Goal: Task Accomplishment & Management: Use online tool/utility

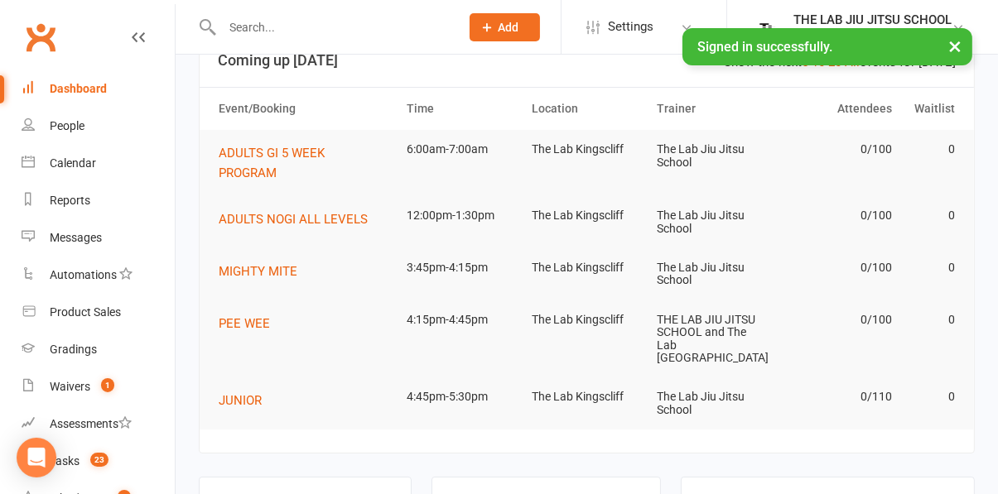
click at [315, 494] on div "Class kiosk mode" at bounding box center [297, 502] width 103 height 16
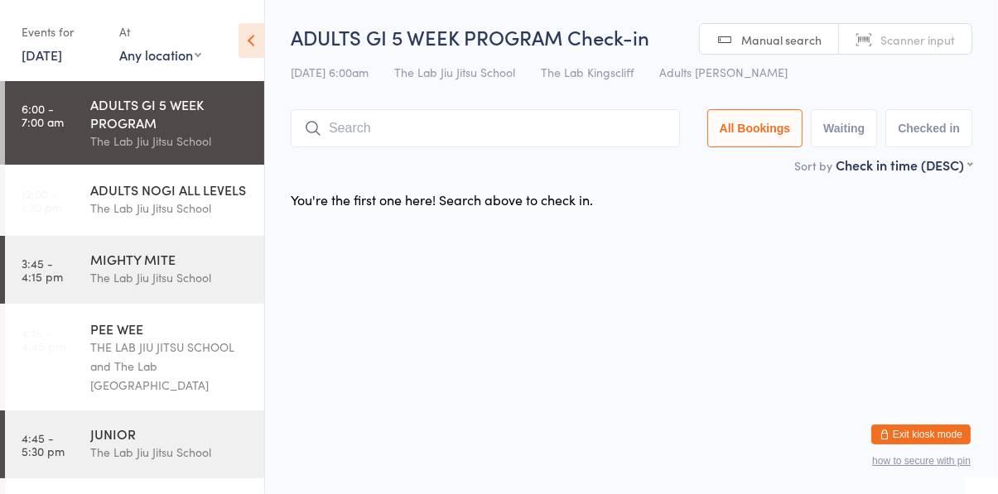
click at [349, 132] on input "search" at bounding box center [485, 128] width 389 height 38
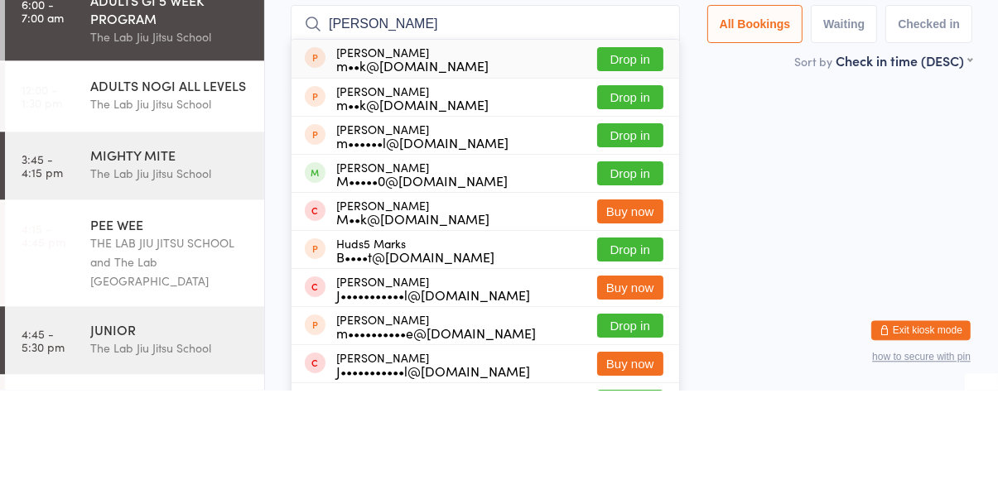
type input "Mark b"
click at [649, 280] on button "Drop in" at bounding box center [630, 278] width 66 height 24
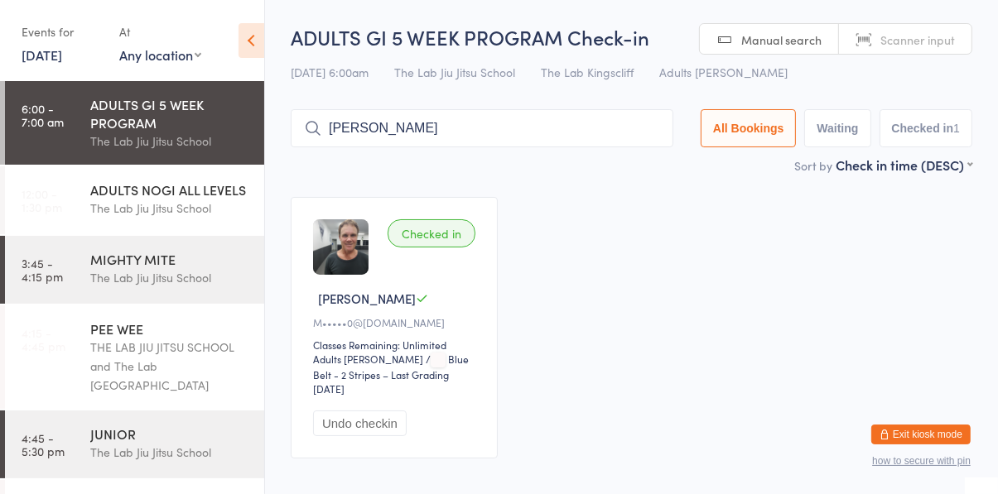
type input "Owen"
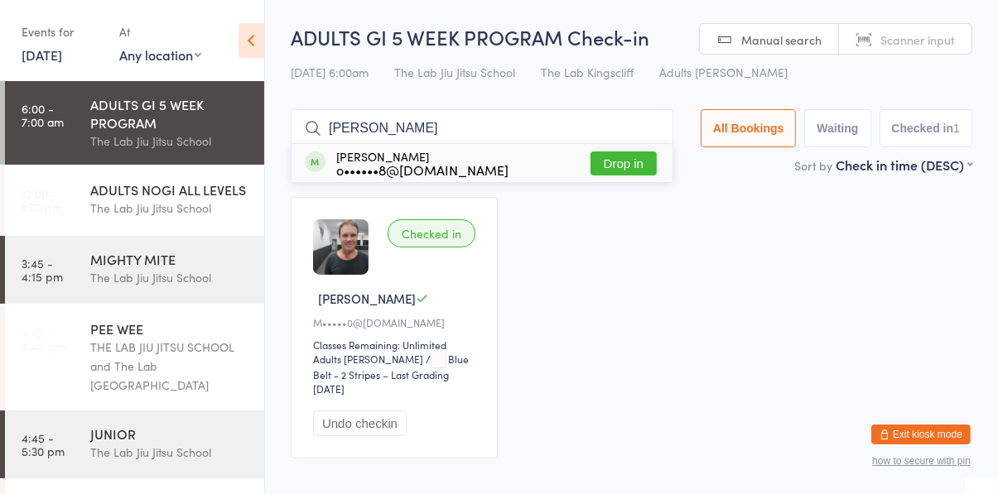
click at [643, 169] on button "Drop in" at bounding box center [623, 164] width 66 height 24
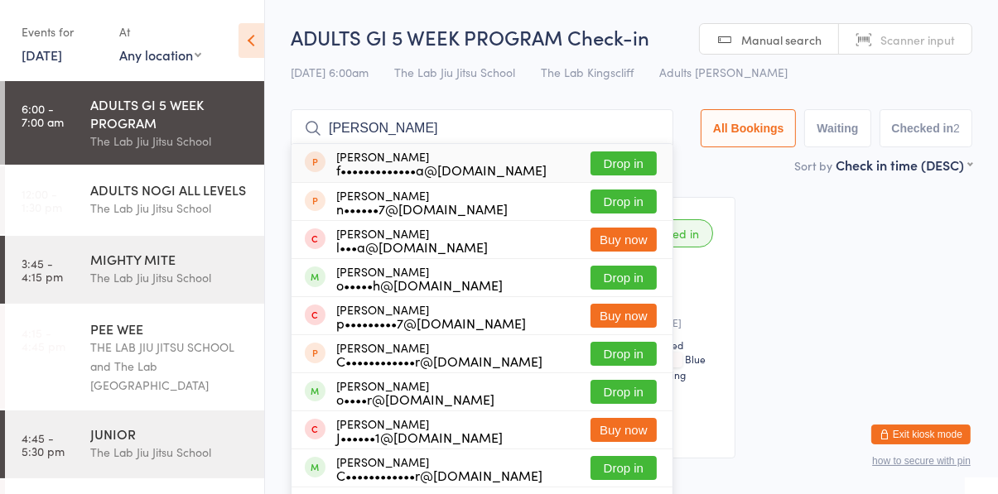
type input "Oliver b"
click at [638, 279] on button "Drop in" at bounding box center [623, 278] width 66 height 24
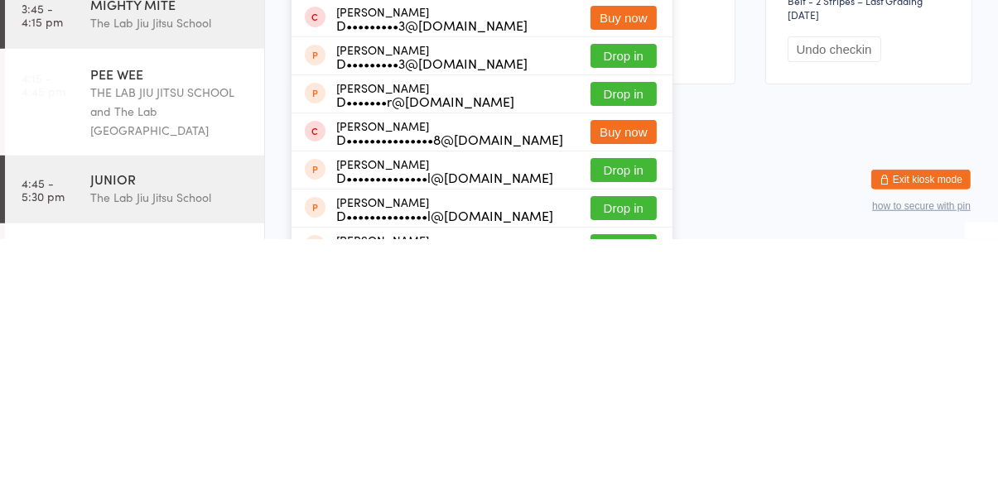
scroll to position [152, 0]
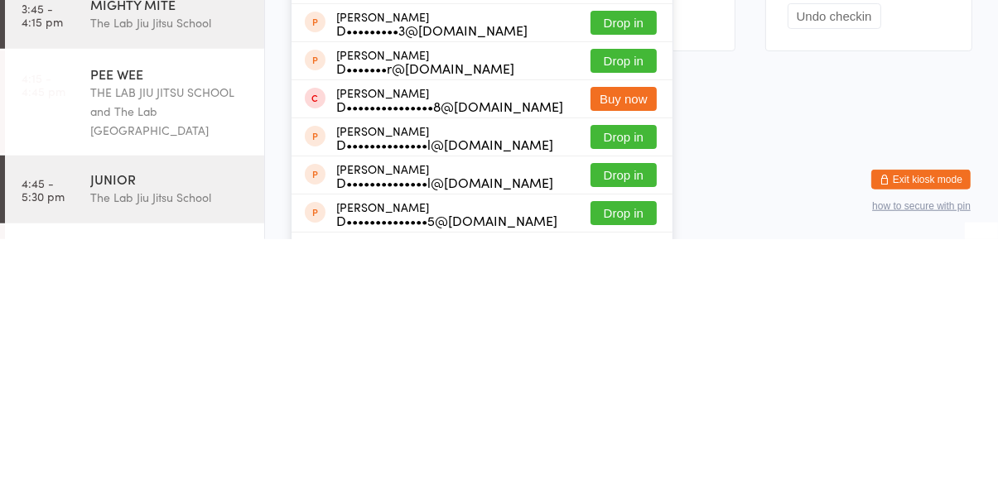
type input "Daniel"
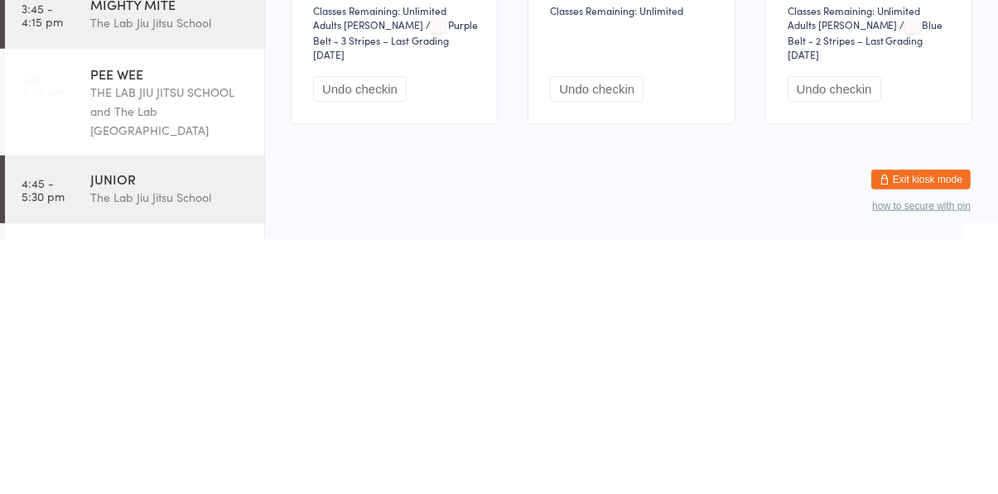
scroll to position [0, 0]
